Goal: Transaction & Acquisition: Purchase product/service

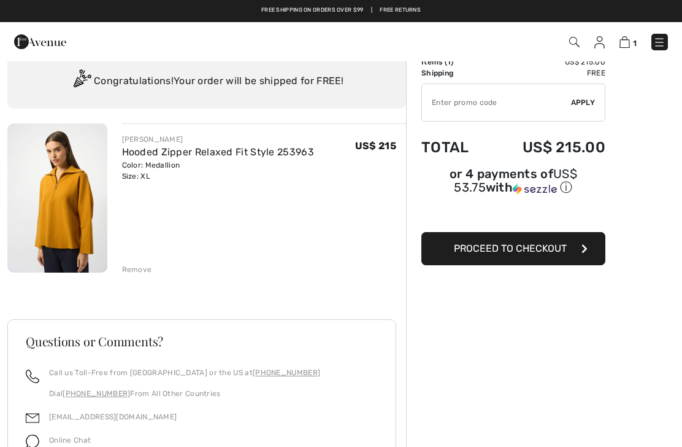
scroll to position [39, 0]
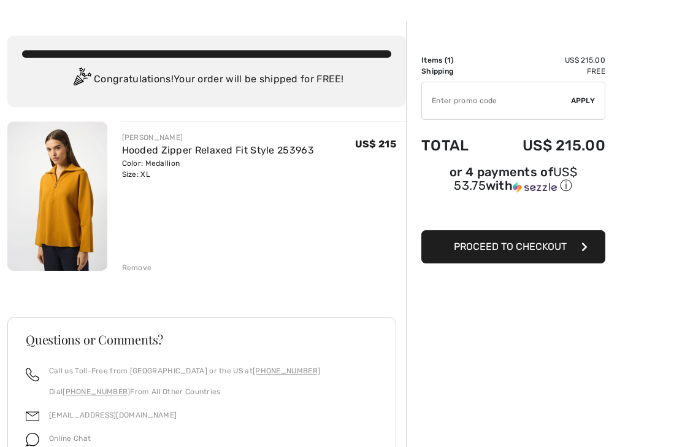
click at [470, 259] on button "Proceed to Checkout" at bounding box center [513, 246] width 184 height 33
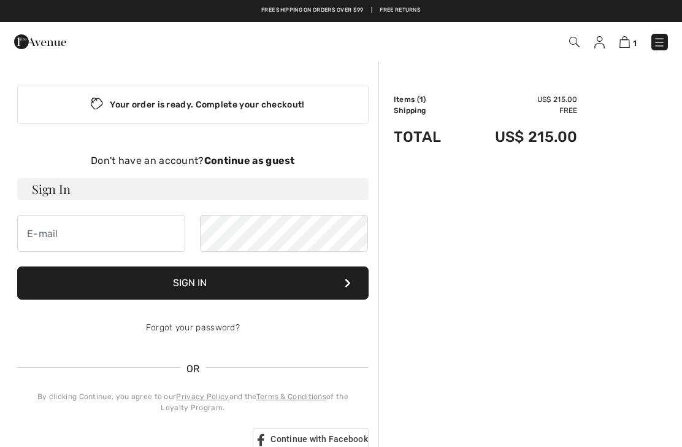
click at [499, 214] on div "Order Summary Details Items ( 1 ) US$ 215.00 Promo code US$ 0.00 Shipping Free …" at bounding box center [530, 416] width 304 height 712
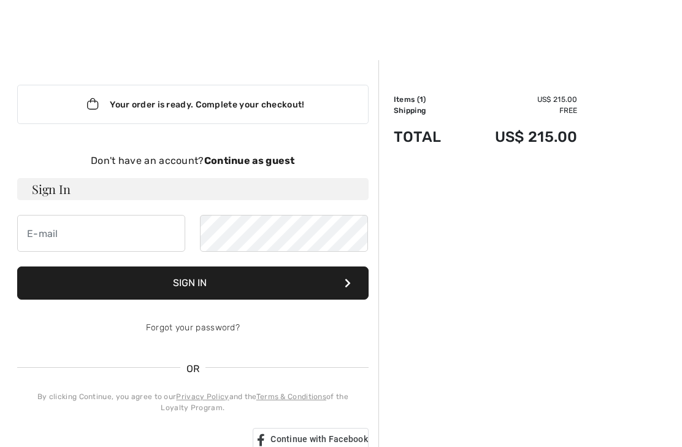
click at [309, 107] on div "Your order is ready. Complete your checkout!" at bounding box center [192, 104] width 351 height 39
click at [451, 172] on div "Order Summary Details Items ( 1 ) US$ 215.00 Promo code US$ 0.00 Shipping Free …" at bounding box center [530, 416] width 304 height 712
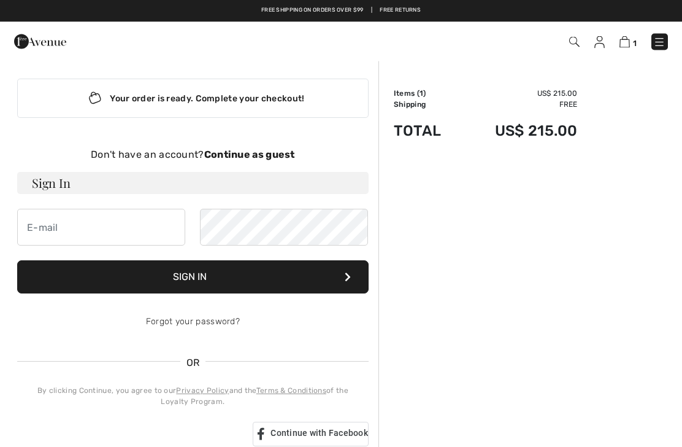
scroll to position [5, 0]
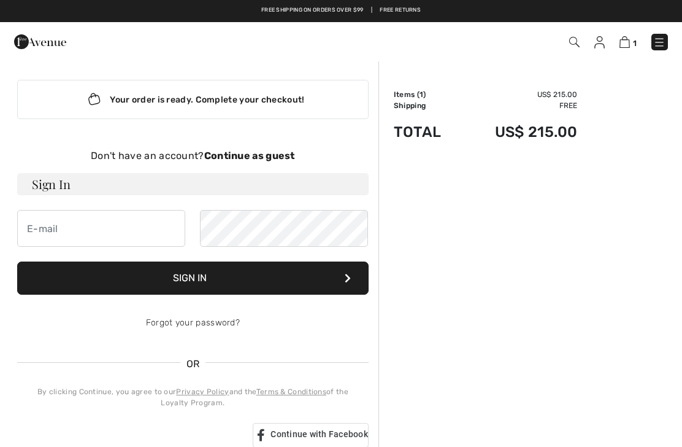
click at [664, 42] on img at bounding box center [659, 42] width 12 height 12
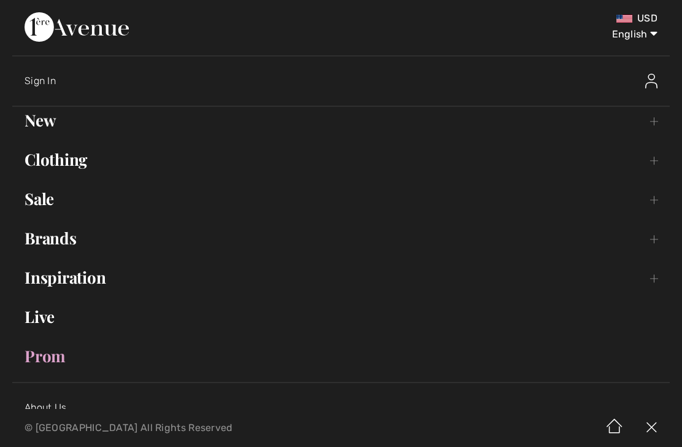
click at [657, 427] on img at bounding box center [651, 427] width 37 height 38
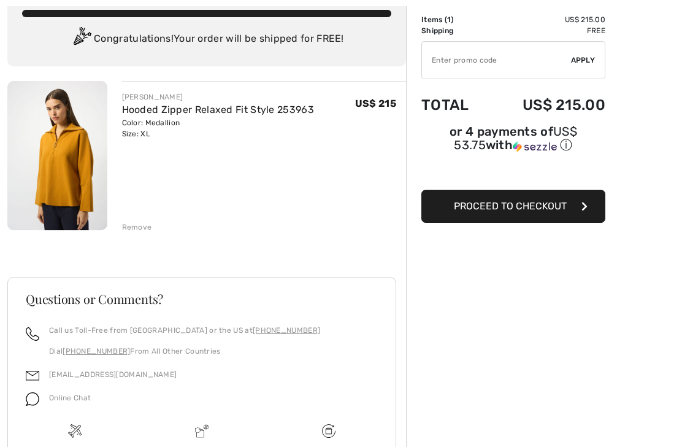
click at [579, 212] on button "Proceed to Checkout" at bounding box center [513, 206] width 184 height 33
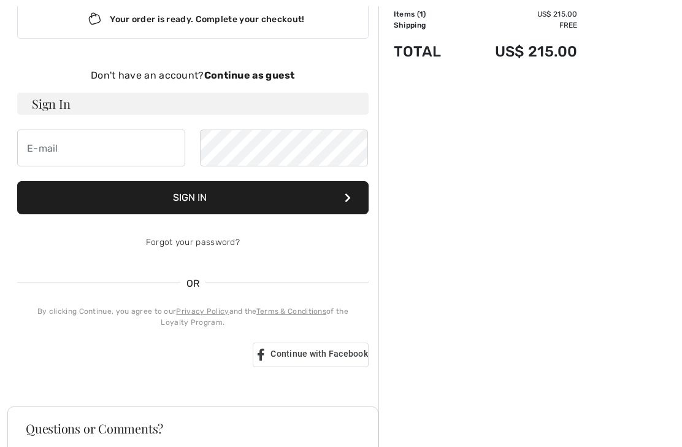
scroll to position [117, 0]
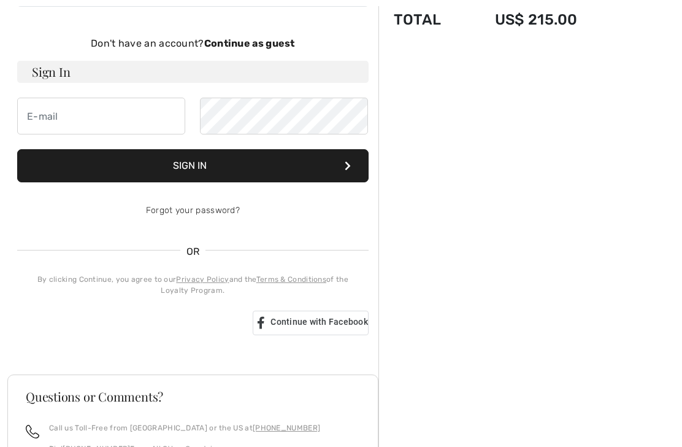
click at [199, 334] on div "Sign in with Google. Opens in new tab" at bounding box center [130, 323] width 226 height 27
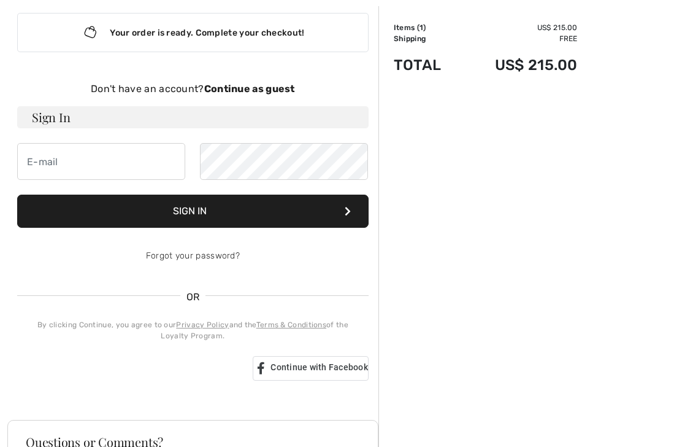
scroll to position [72, 0]
click at [182, 370] on div "Sign in with Google. Opens in new tab" at bounding box center [130, 368] width 226 height 27
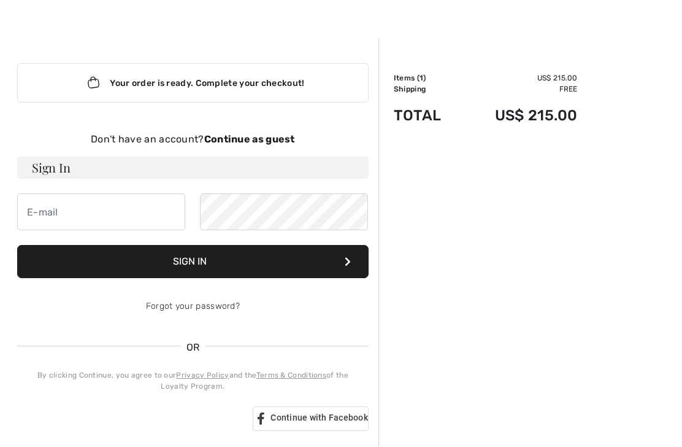
scroll to position [0, 0]
